Goal: Task Accomplishment & Management: Complete application form

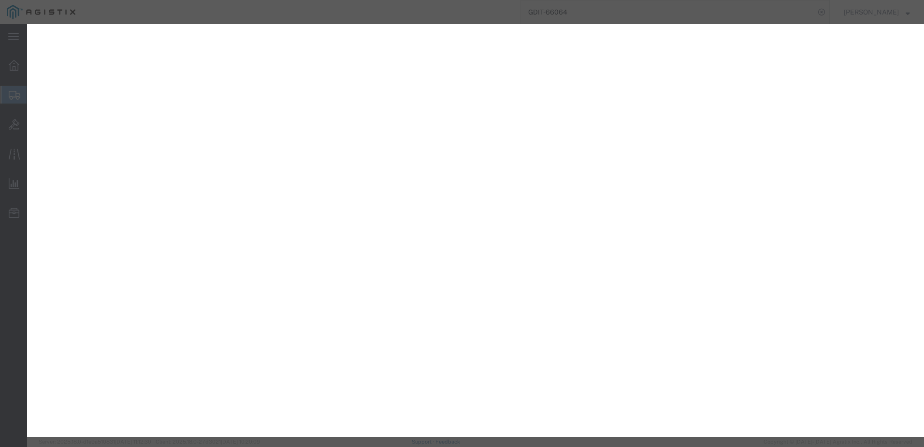
select select "PSNS"
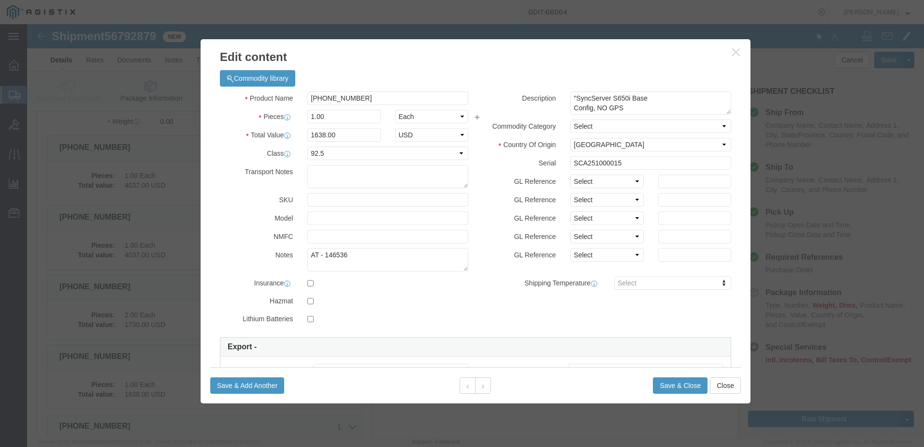
scroll to position [48, 0]
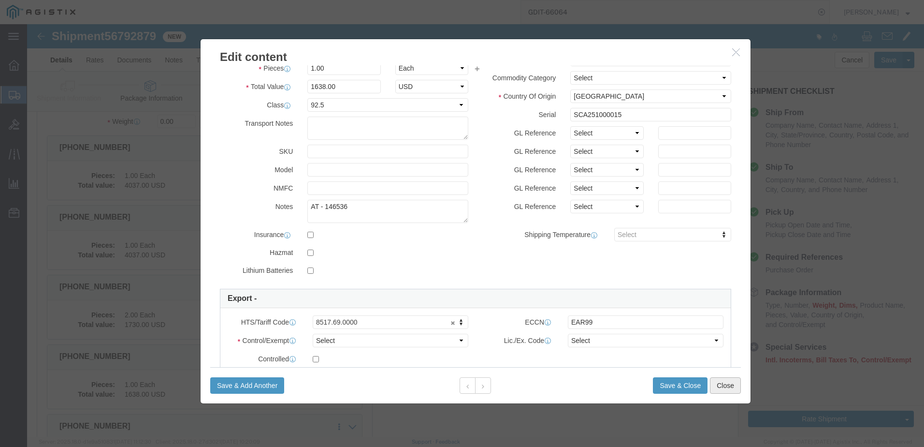
click button "Close"
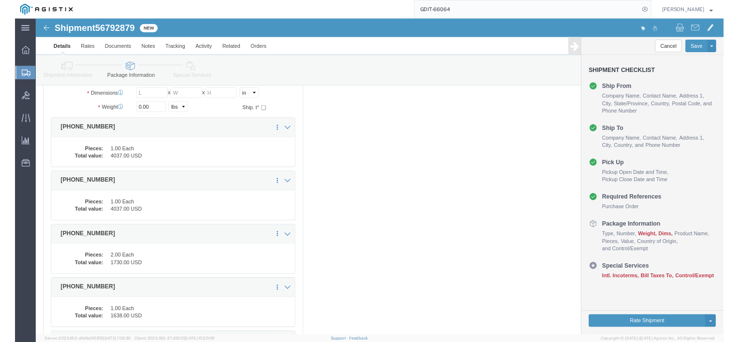
scroll to position [0, 0]
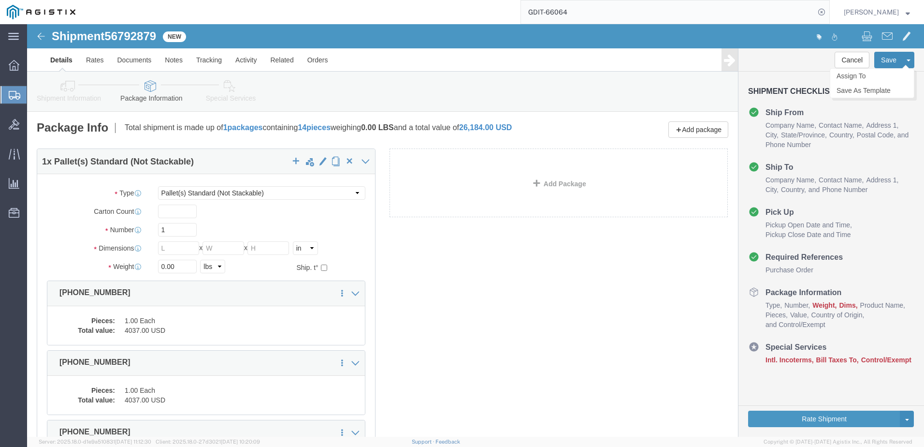
click button "Save"
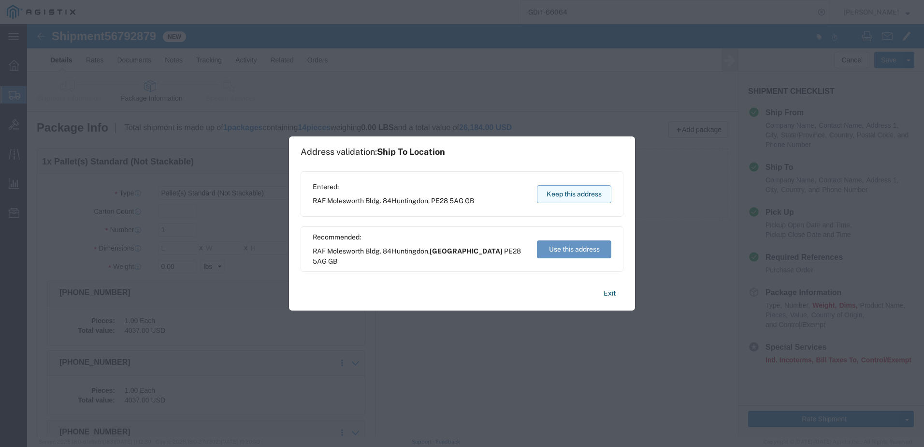
click at [570, 190] on button "Keep this address" at bounding box center [574, 194] width 74 height 18
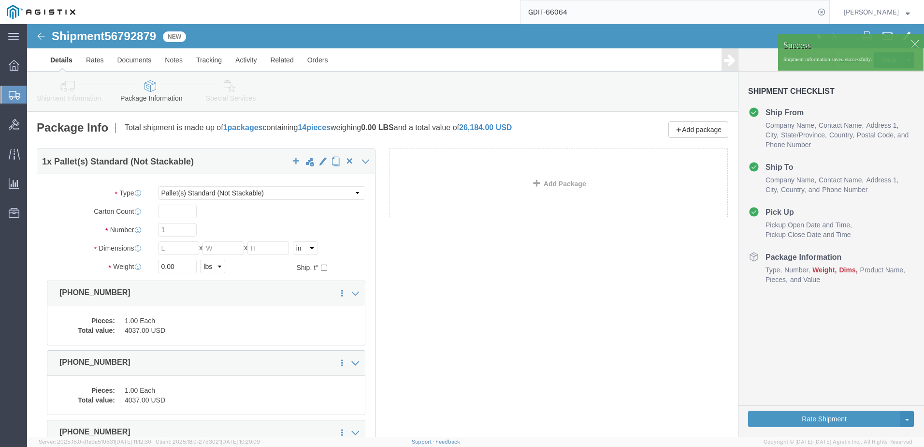
click at [619, 17] on input "GDIT-66064" at bounding box center [668, 11] width 294 height 23
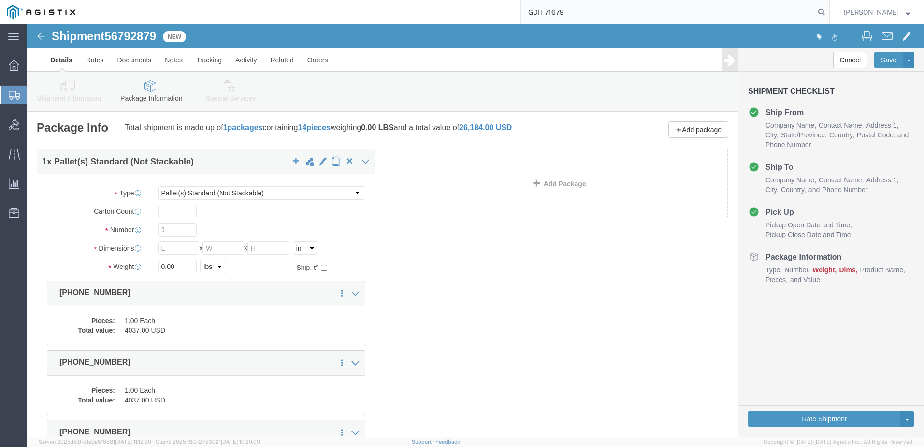
type input "GDIT-71679"
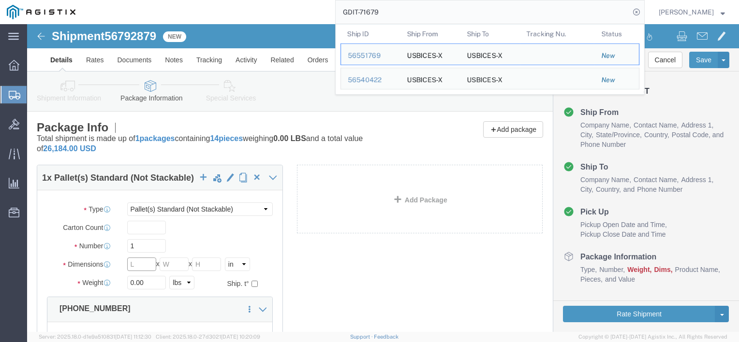
click input "text"
click at [615, 11] on input "GDIT-71679" at bounding box center [483, 11] width 294 height 23
click at [415, 18] on input "GDIT-71679" at bounding box center [483, 11] width 294 height 23
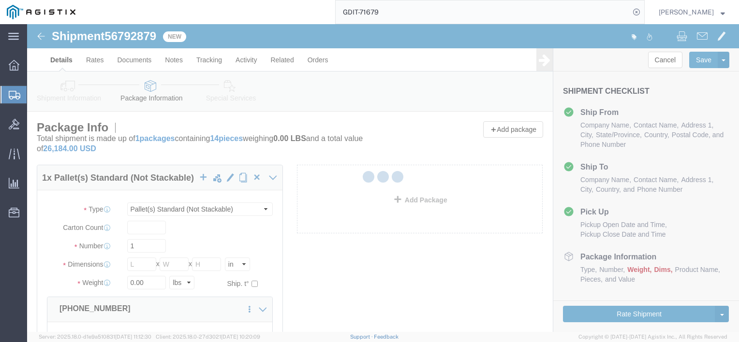
click at [415, 18] on input "GDIT-71679" at bounding box center [483, 11] width 294 height 23
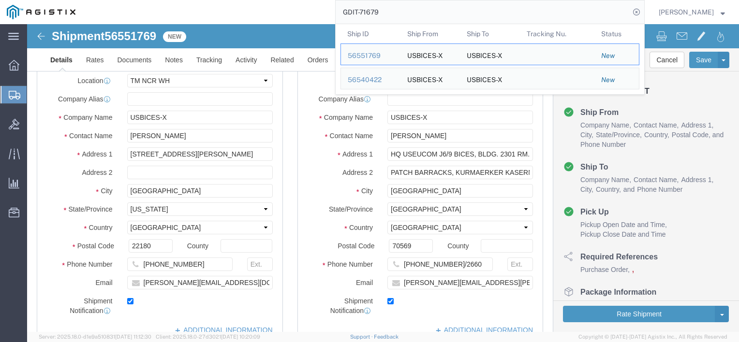
select select "69651"
select select "34238"
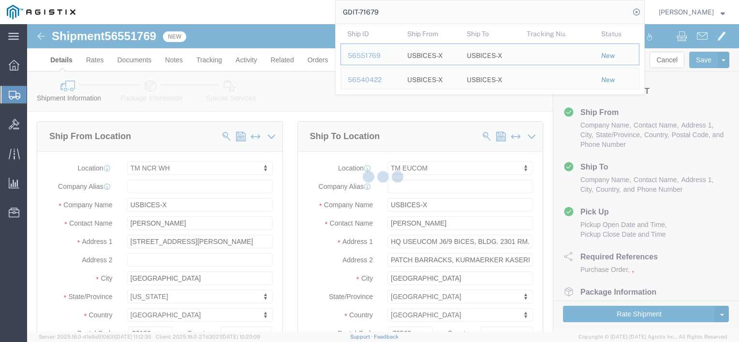
click at [337, 16] on div "GDIT-71679 Ship ID Ship From Ship To Tracking Nu. Status Ship ID 56551769 Ship …" at bounding box center [363, 12] width 562 height 24
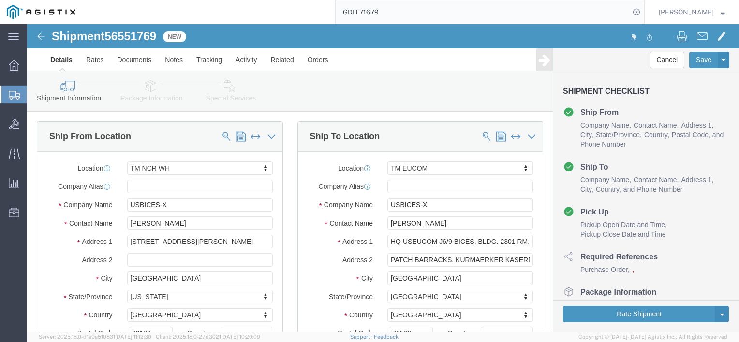
click icon
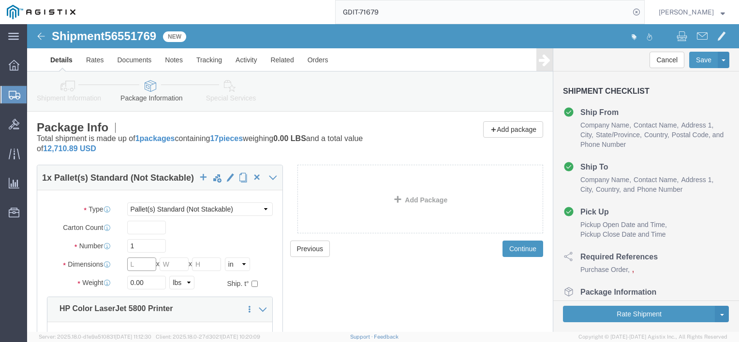
click input "text"
type input "48"
type input "31"
type input "59"
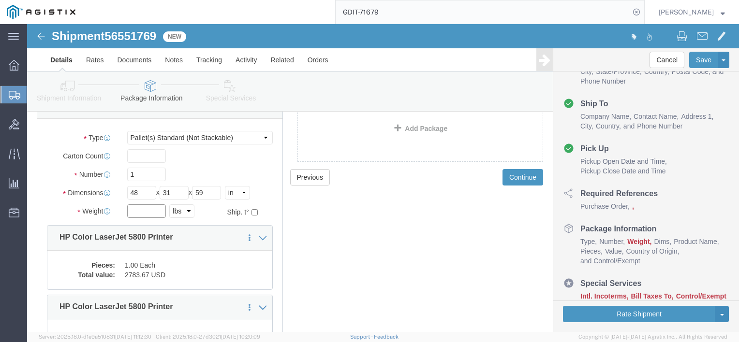
scroll to position [72, 0]
click button "Save"
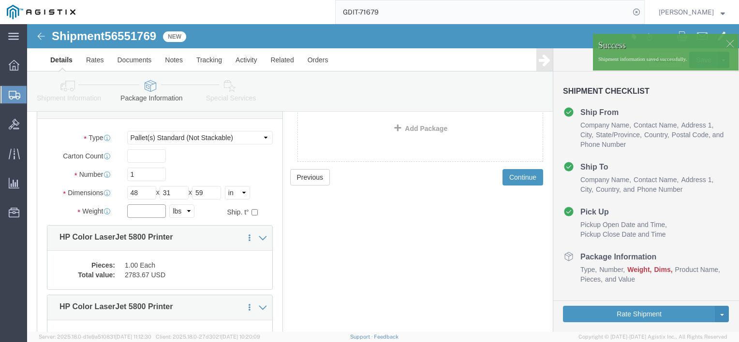
click input "text"
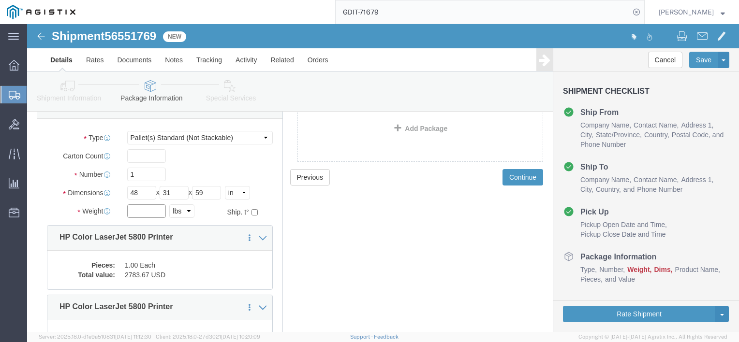
click input "text"
type input "436"
click div "Previous Continue"
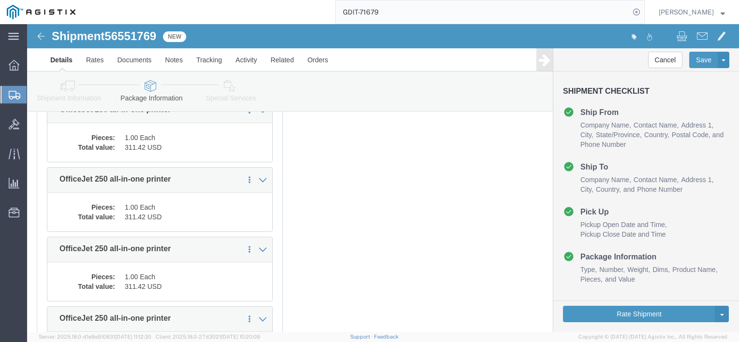
scroll to position [564, 0]
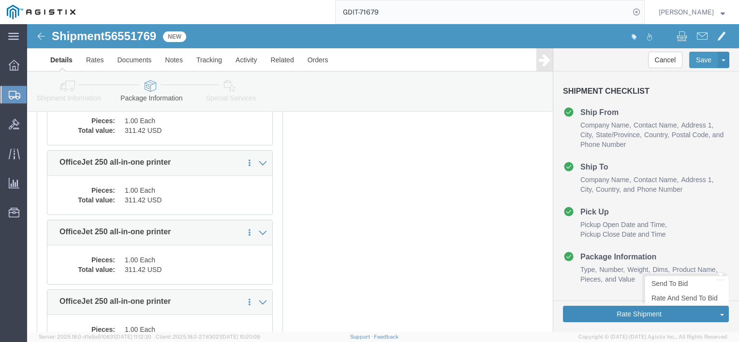
click button "Rate Shipment"
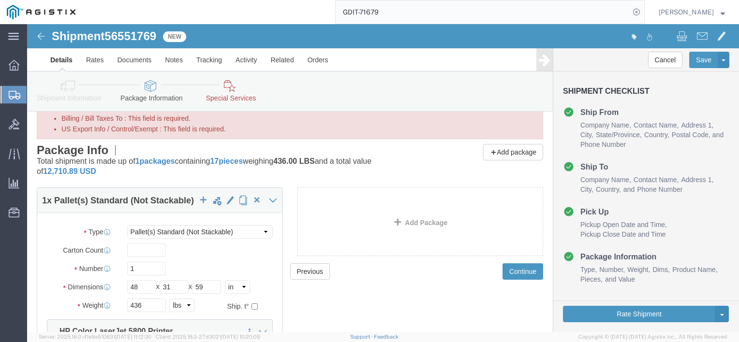
scroll to position [0, 0]
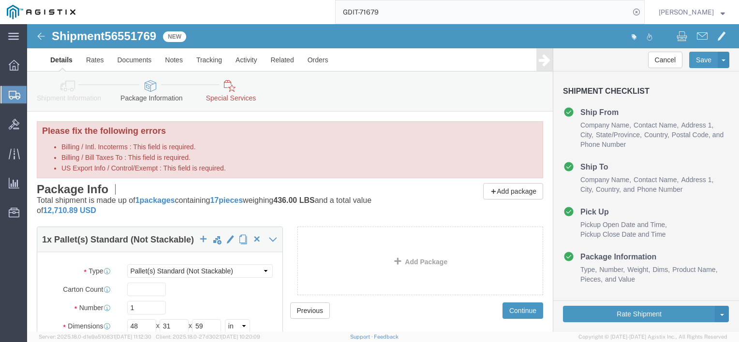
click link "Special Services"
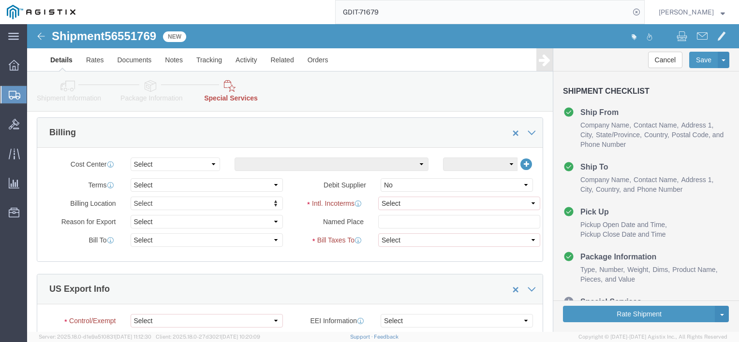
scroll to position [89, 0]
click select "Select Carriage Insurance Paid Carriage Paid To Cost and Freight Cost Insurance…"
select select "DDP"
click select "Select Carriage Insurance Paid Carriage Paid To Cost and Freight Cost Insurance…"
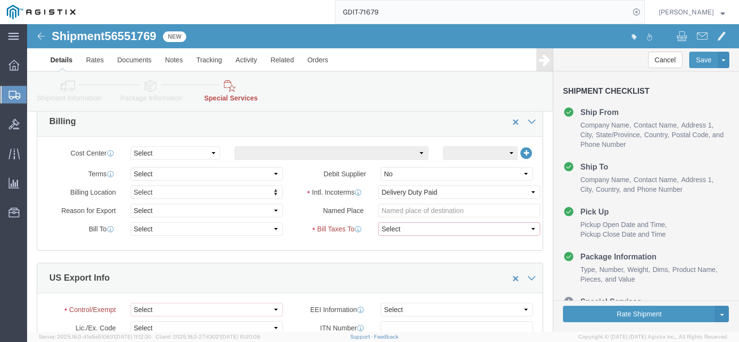
click select "Select Recipient Account Sender/Shipper Third Party Account"
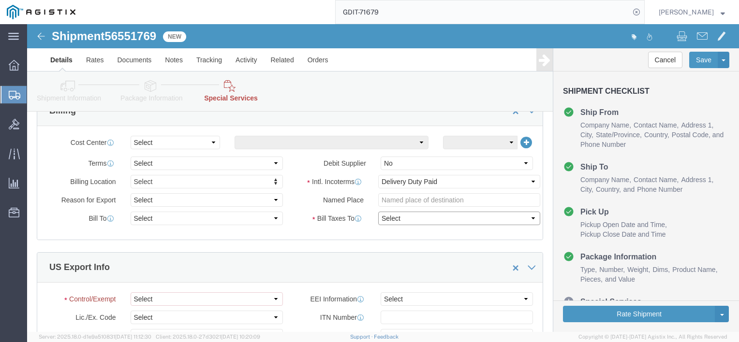
click select "Select Recipient Account Sender/Shipper Third Party Account"
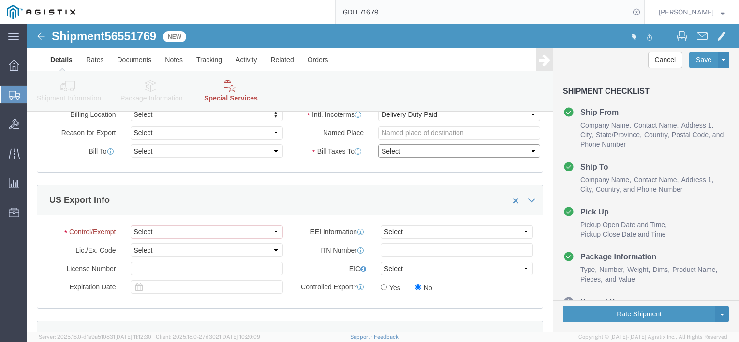
scroll to position [157, 0]
click select "Select ATF BIS DEA EPA FDA FTR ITAR OFAC Other (OPA)"
select select "BIS"
click select "Select ATF BIS DEA EPA FDA FTR ITAR OFAC Other (OPA)"
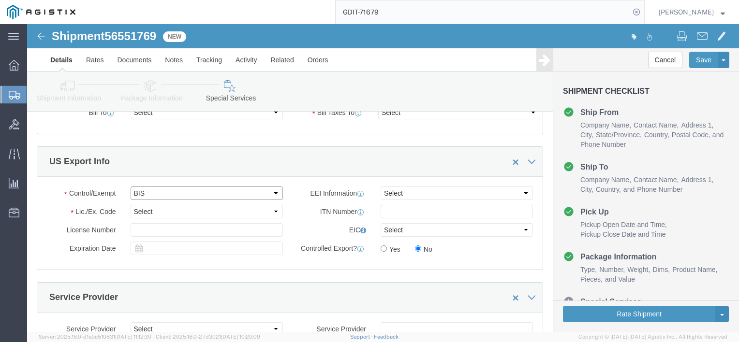
scroll to position [158, 0]
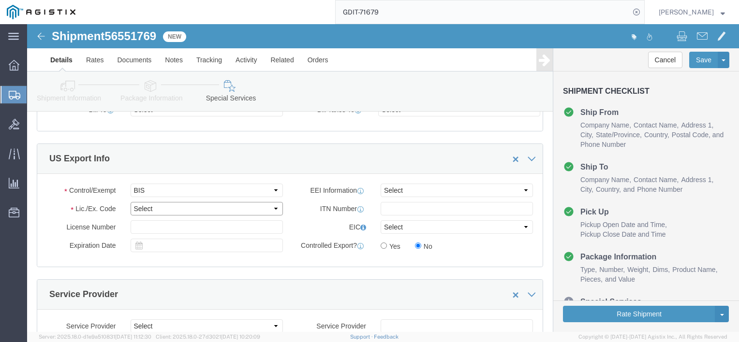
click select "Select AGR-Agricultural APP-Computers APR-Additional Permissive Exports AVS-Air…"
select select "NLR"
click select "Select AGR-Agricultural APP-Computers APR-Additional Permissive Exports AVS-Air…"
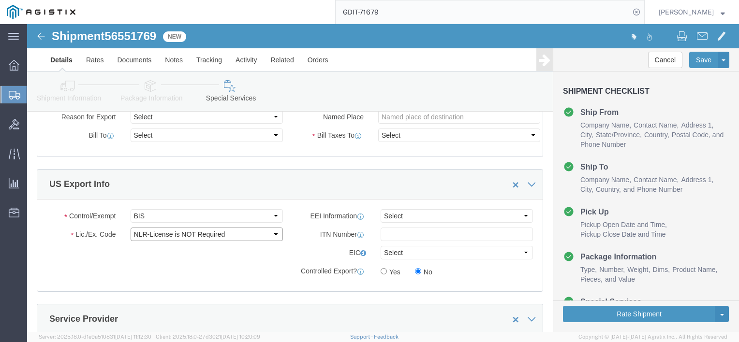
scroll to position [132, 0]
click select "Select AES-Direct EEI Carrier File EEI EEI Exempt"
select select "CFIL"
click select "Select AES-Direct EEI Carrier File EEI EEI Exempt"
click input "text"
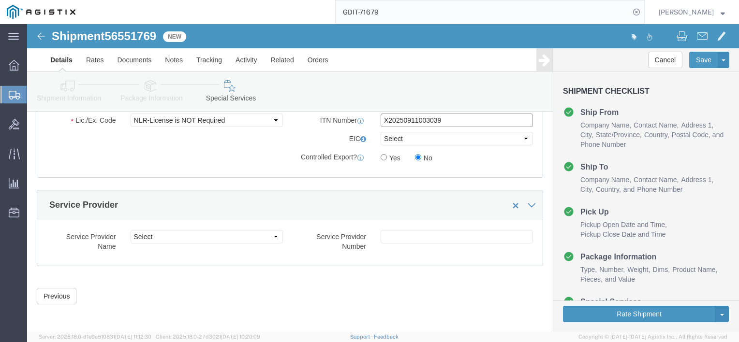
scroll to position [248, 0]
type input "X20250911003039"
click icon
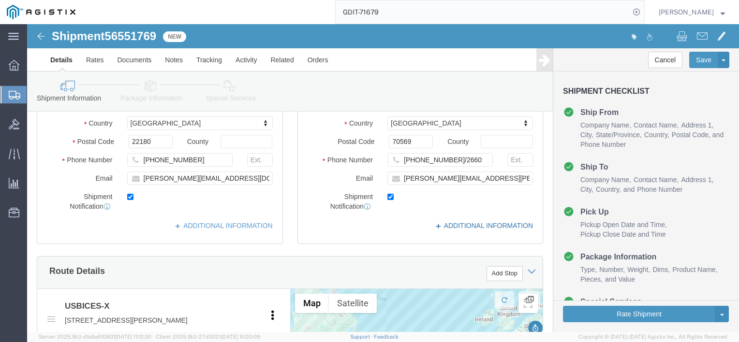
scroll to position [191, 0]
click link "ADDITIONAL INFORMATION"
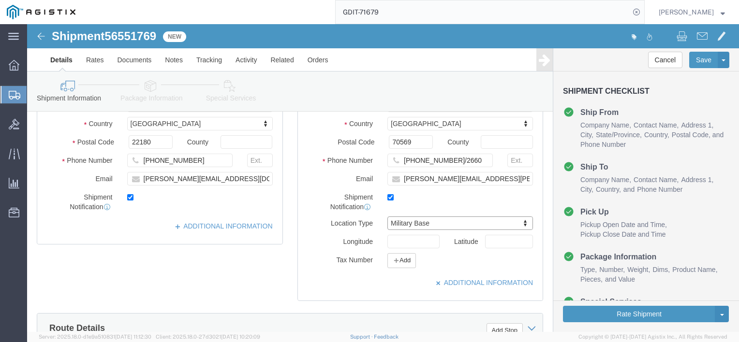
scroll to position [223, 0]
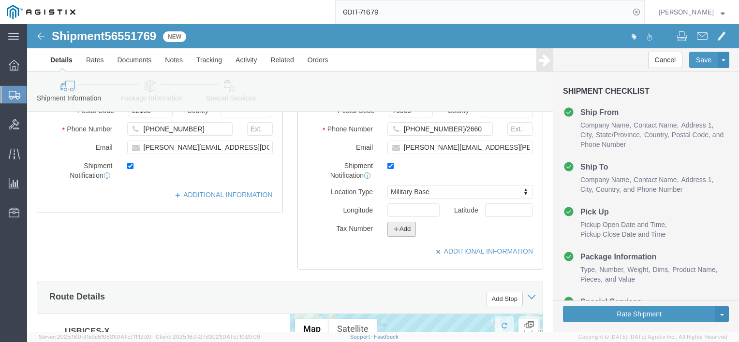
click button "Add"
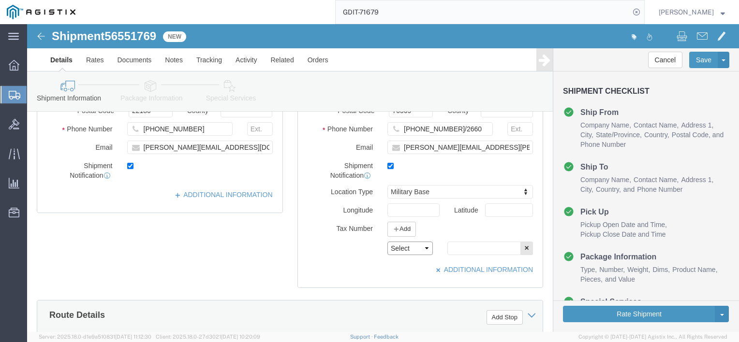
click select "Select EIN EORI TIN VAT Other"
select select "EORI"
click select "Select EIN EORI TIN VAT Other"
click input "text"
type input "X20250911003039"
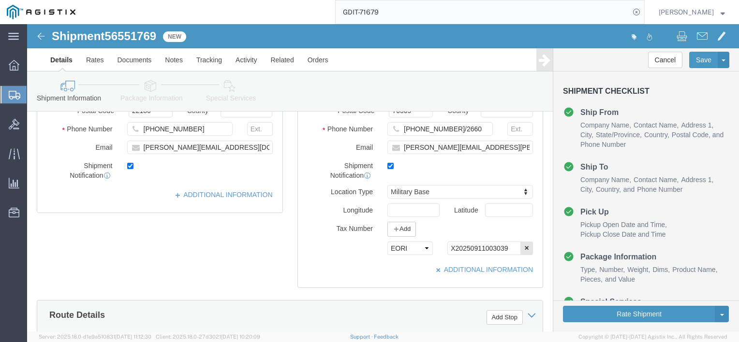
click div "ADDITIONAL INFORMATION"
click icon "button"
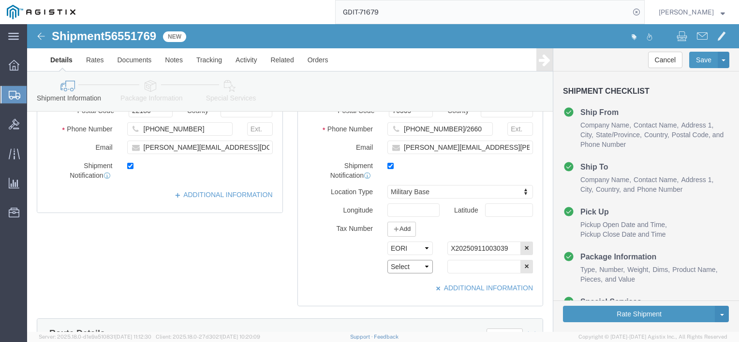
click select "Select EIN EORI TIN VAT Other"
select select "Other"
click select "Select EIN EORI TIN VAT Other"
click input "text"
type input "[US_EMPLOYER_IDENTIFICATION_NUMBER]"
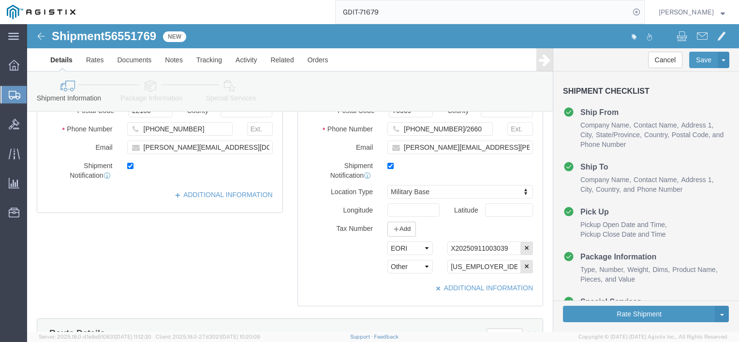
click div "ADDITIONAL INFORMATION"
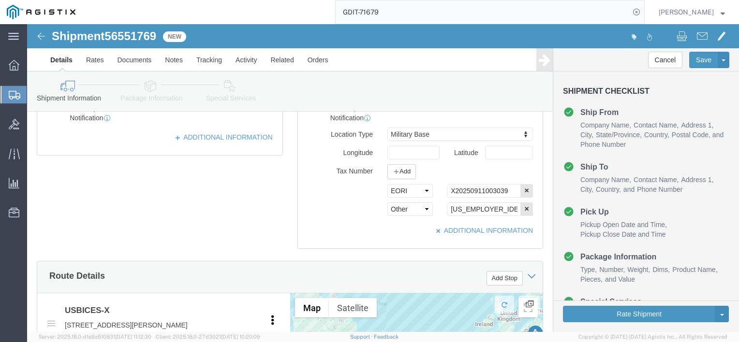
scroll to position [281, 0]
click button "Rate Shipment"
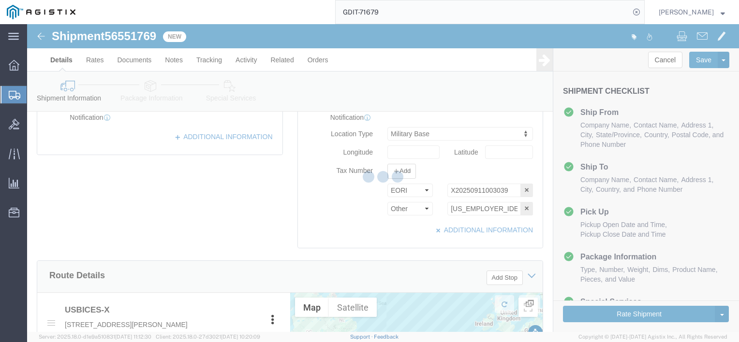
select select "69651"
select select "34238"
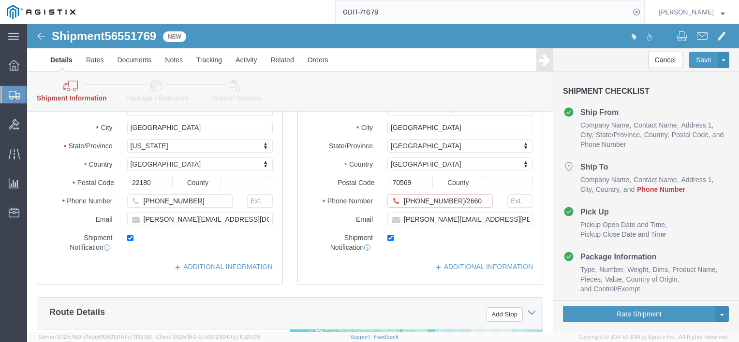
scroll to position [190, 0]
click input "[PHONE_NUMBER]/2660"
type input "[PHONE_NUMBER]"
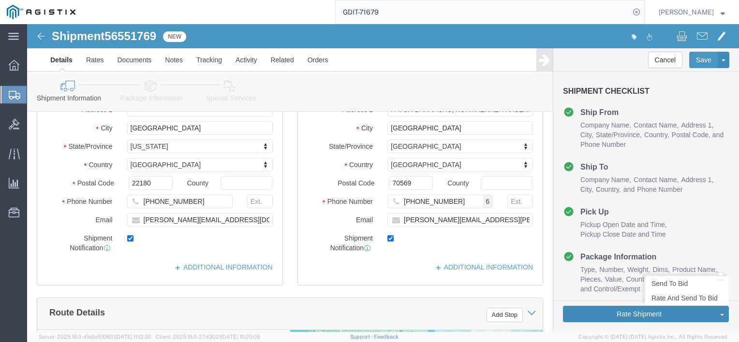
click button "Rate Shipment"
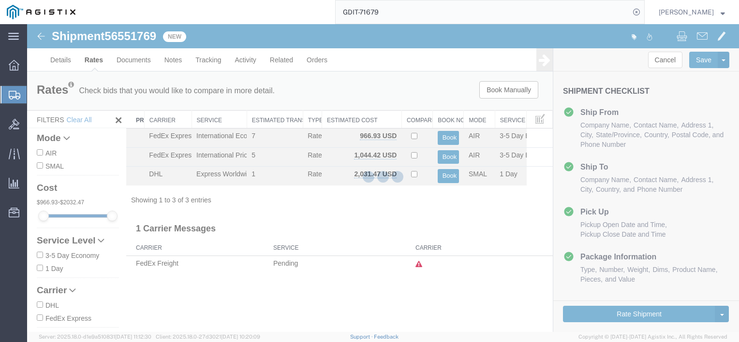
scroll to position [0, 0]
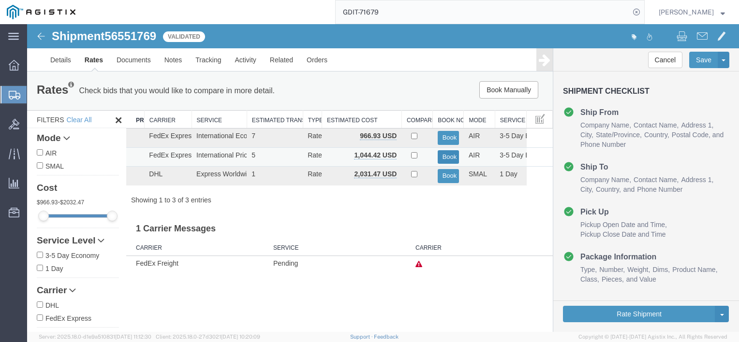
click at [448, 158] on button "Book" at bounding box center [448, 157] width 21 height 14
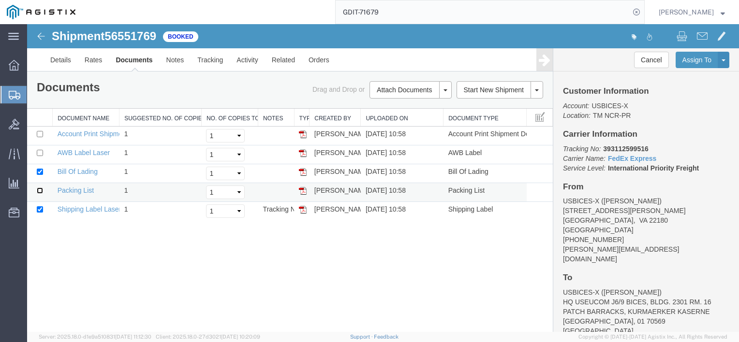
click at [39, 190] on input "checkbox" at bounding box center [40, 191] width 6 height 6
checkbox input "true"
click at [441, 109] on link "Print Documents" at bounding box center [409, 106] width 84 height 15
click at [542, 18] on input "GDIT-71679" at bounding box center [483, 11] width 294 height 23
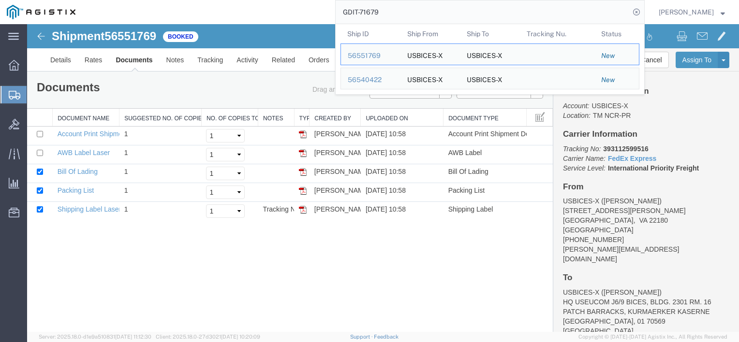
click at [542, 18] on input "GDIT-71679" at bounding box center [483, 11] width 294 height 23
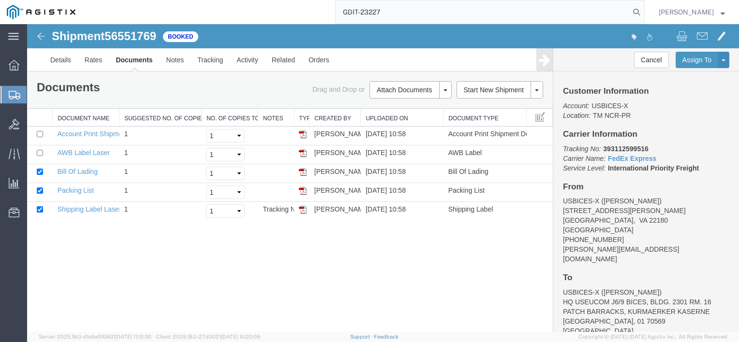
type input "GDIT-23227"
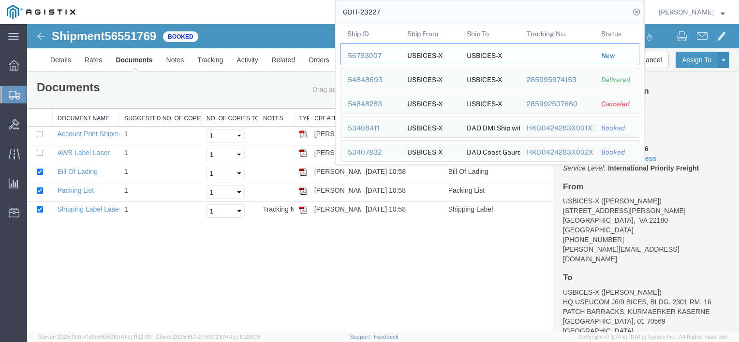
click at [393, 55] on div "56793007" at bounding box center [371, 56] width 46 height 10
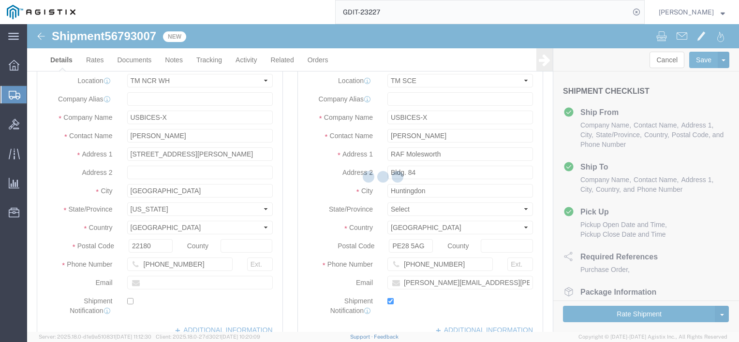
select select "69651"
select select "34240"
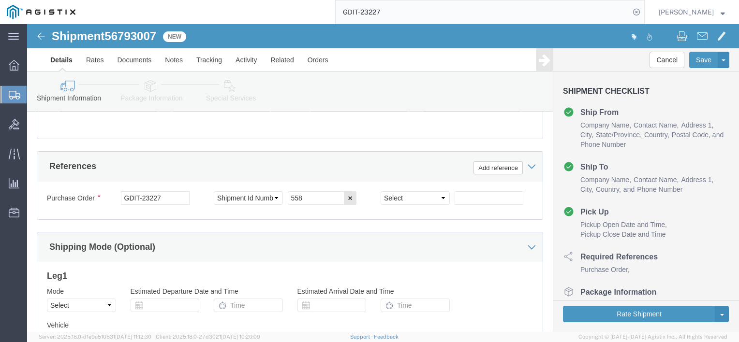
scroll to position [701, 0]
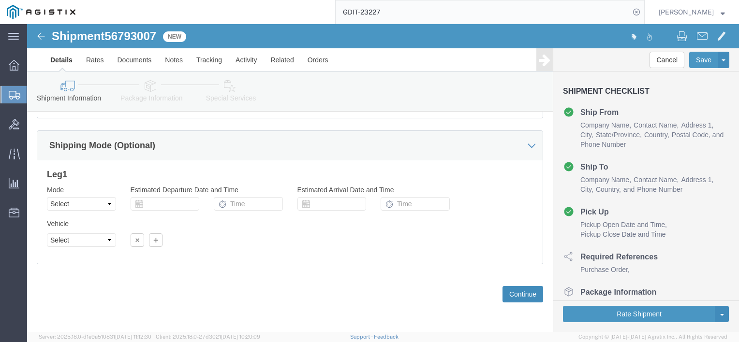
click button "Continue"
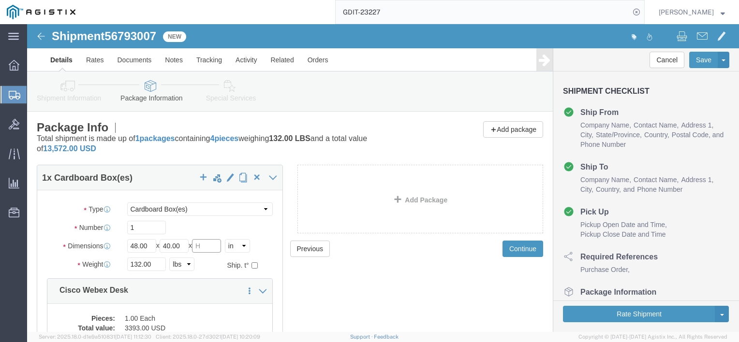
click input "text"
type input "32"
click input "132.00"
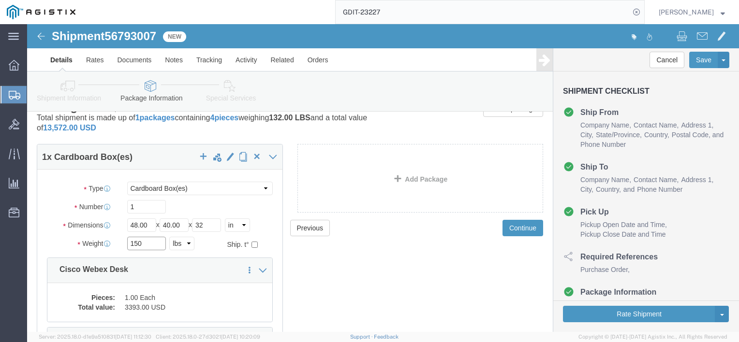
scroll to position [19, 0]
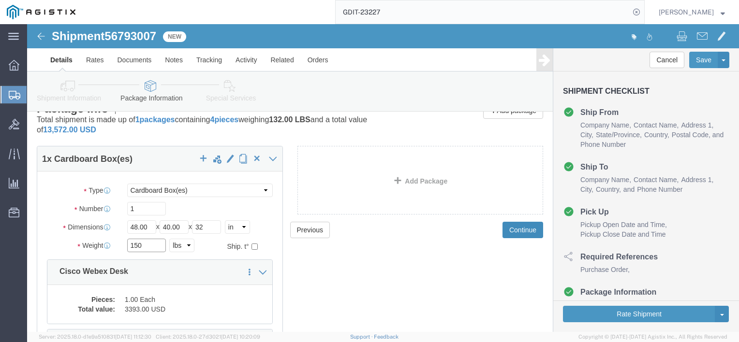
type input "150"
click button "Continue"
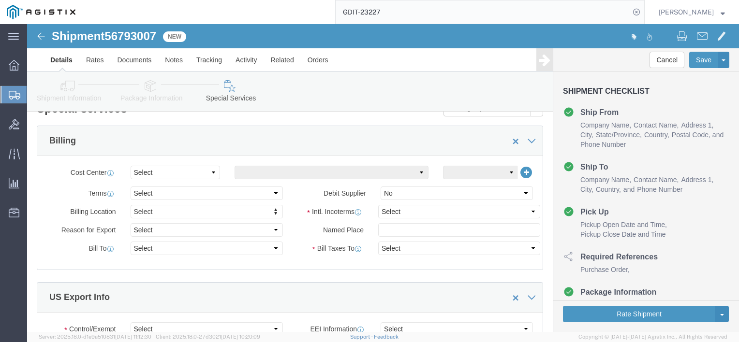
click icon
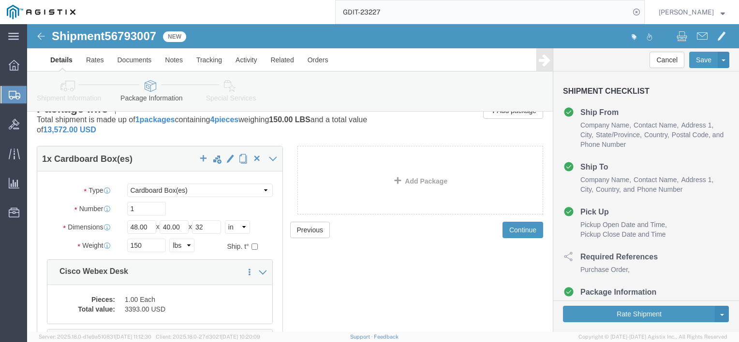
click p "Total shipment is made up of 1 packages containing 4 pieces weighing 150.00 LBS…"
